Goal: Transaction & Acquisition: Purchase product/service

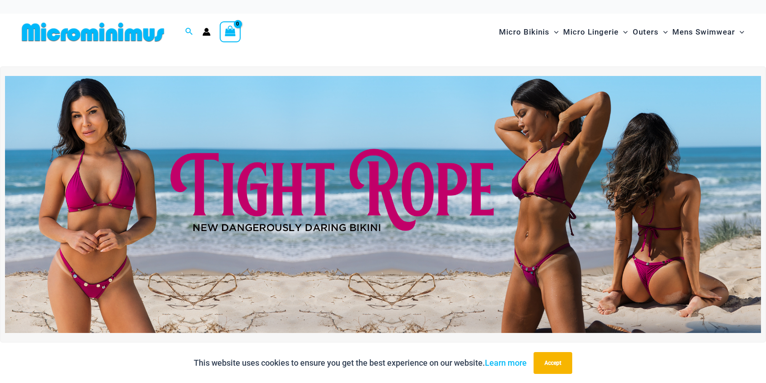
click at [486, 205] on img at bounding box center [383, 204] width 756 height 257
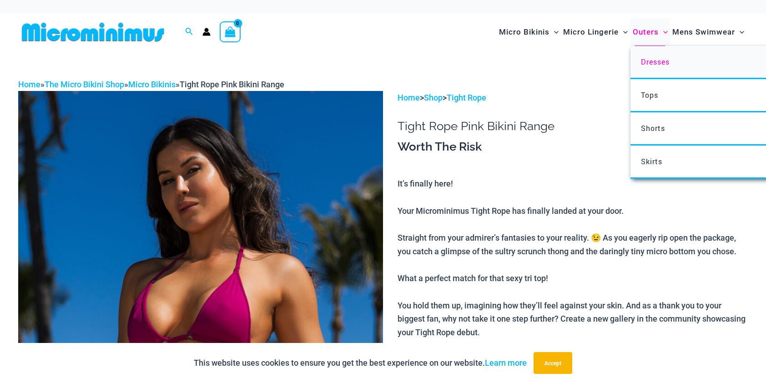
click at [664, 61] on span "Dresses" at bounding box center [655, 62] width 29 height 10
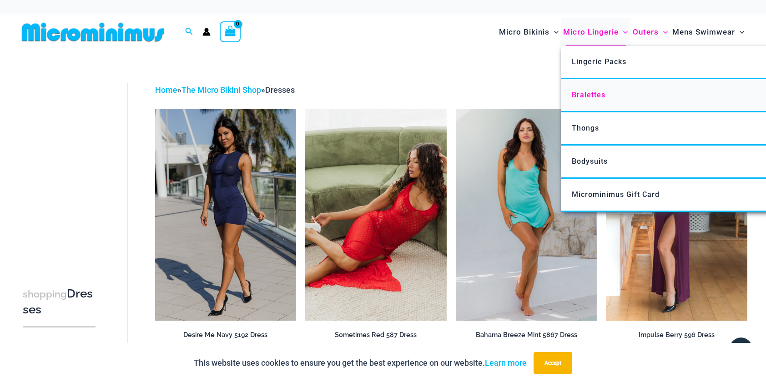
click at [592, 98] on span "Bralettes" at bounding box center [589, 95] width 34 height 9
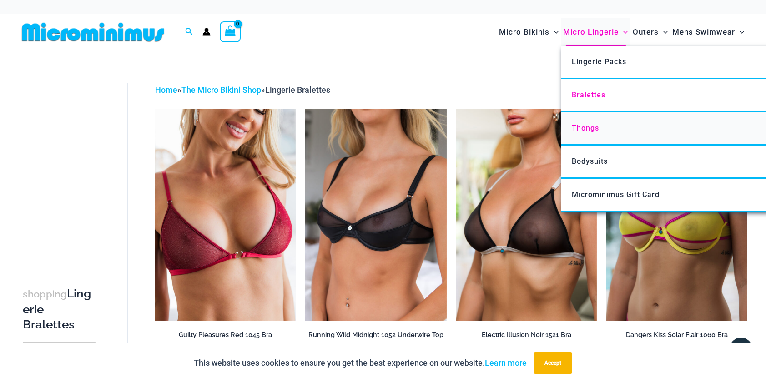
click at [588, 131] on span "Thongs" at bounding box center [585, 128] width 27 height 9
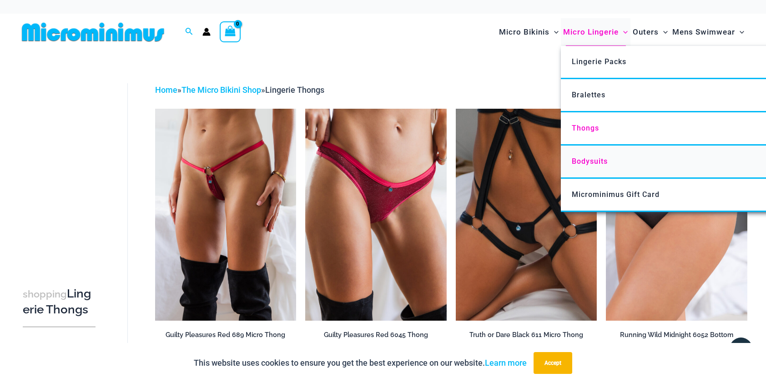
click at [585, 163] on span "Bodysuits" at bounding box center [590, 161] width 36 height 9
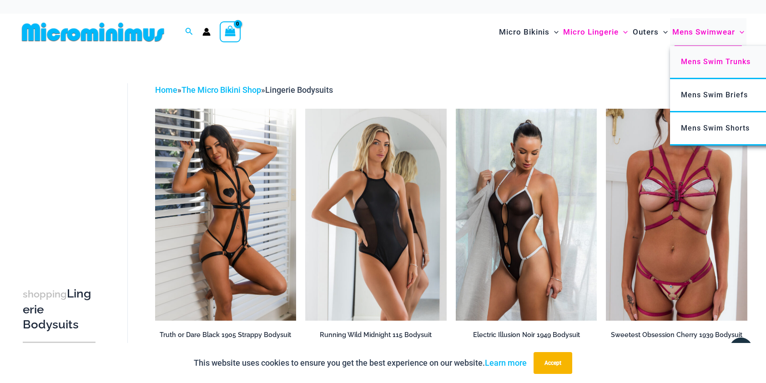
click at [710, 61] on span "Mens Swim Trunks" at bounding box center [716, 61] width 70 height 9
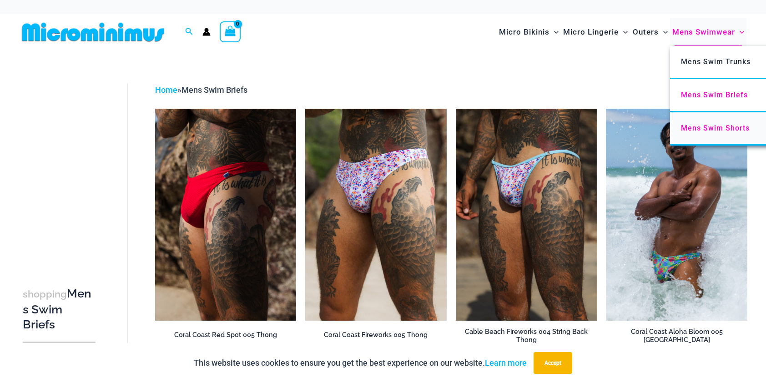
click at [699, 125] on span "Mens Swim Shorts" at bounding box center [715, 128] width 69 height 9
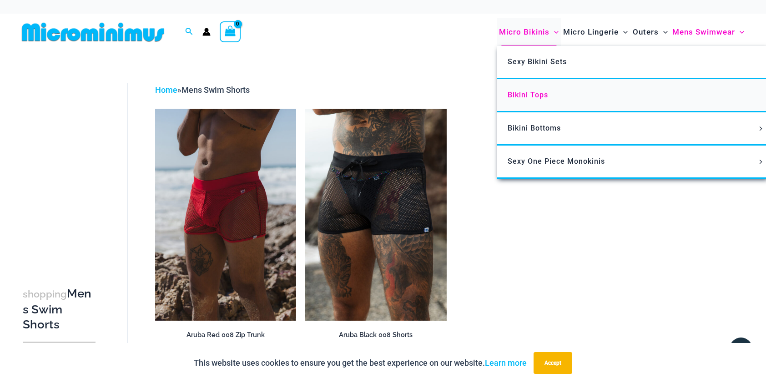
click at [528, 96] on span "Bikini Tops" at bounding box center [528, 95] width 40 height 9
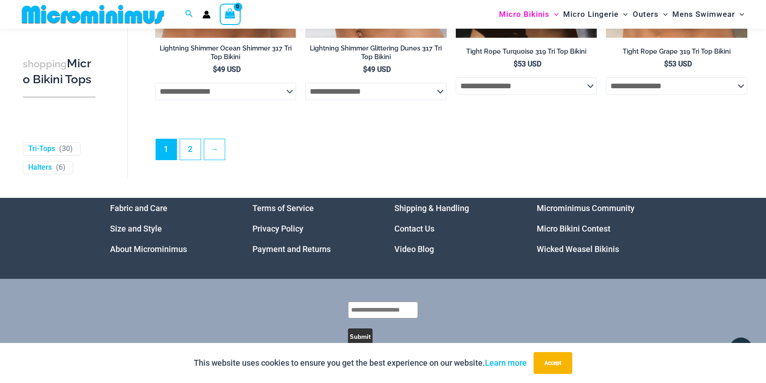
scroll to position [2688, 0]
